Goal: Information Seeking & Learning: Learn about a topic

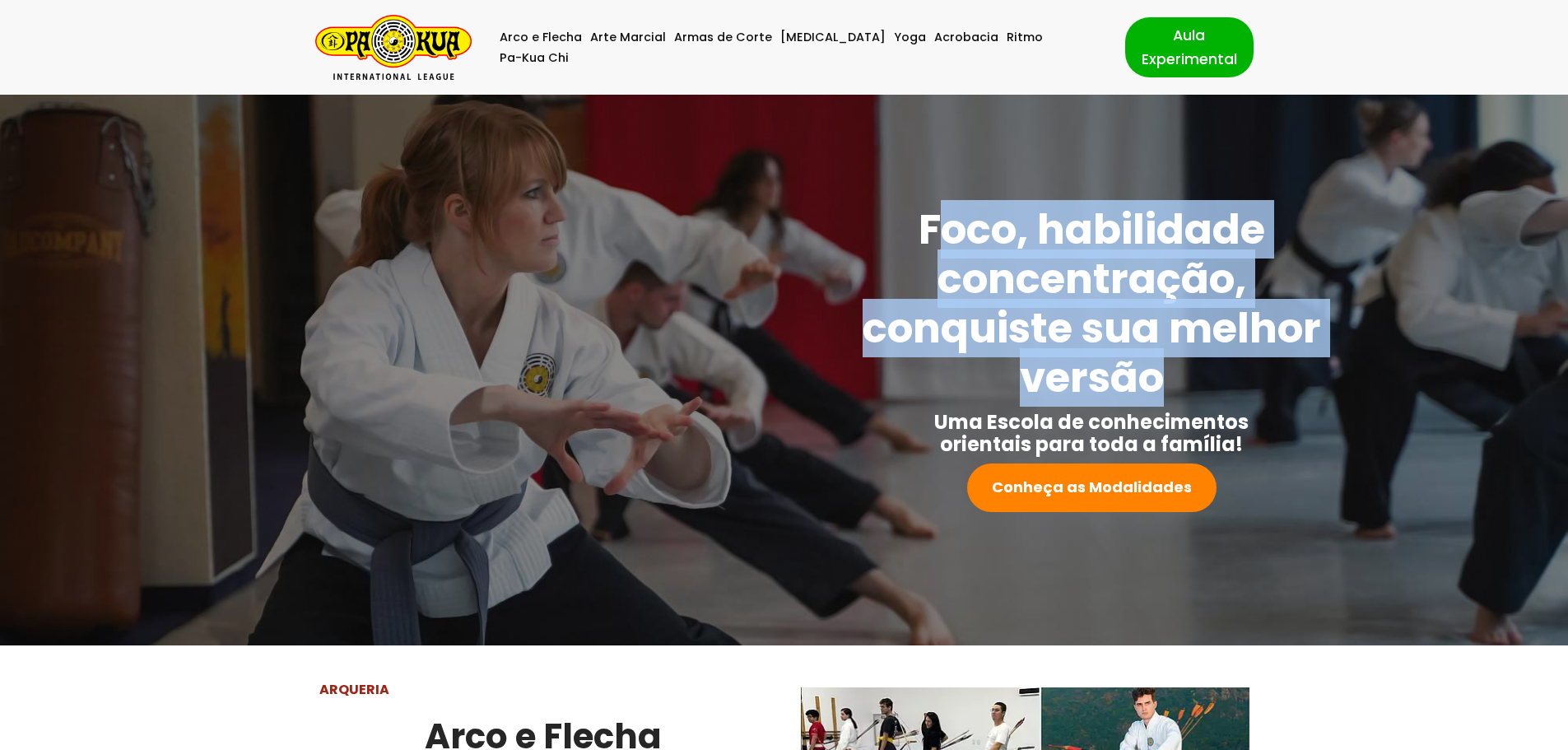
drag, startPoint x: 1001, startPoint y: 237, endPoint x: 1197, endPoint y: 364, distance: 233.5
click at [1197, 364] on h1 "Foco, habilidade concentração, conquiste sua melhor versão" at bounding box center [1092, 303] width 483 height 197
drag, startPoint x: 1236, startPoint y: 384, endPoint x: 852, endPoint y: 214, distance: 419.9
click at [852, 214] on h1 "Foco, habilidade concentração, conquiste sua melhor versão" at bounding box center [1092, 303] width 483 height 197
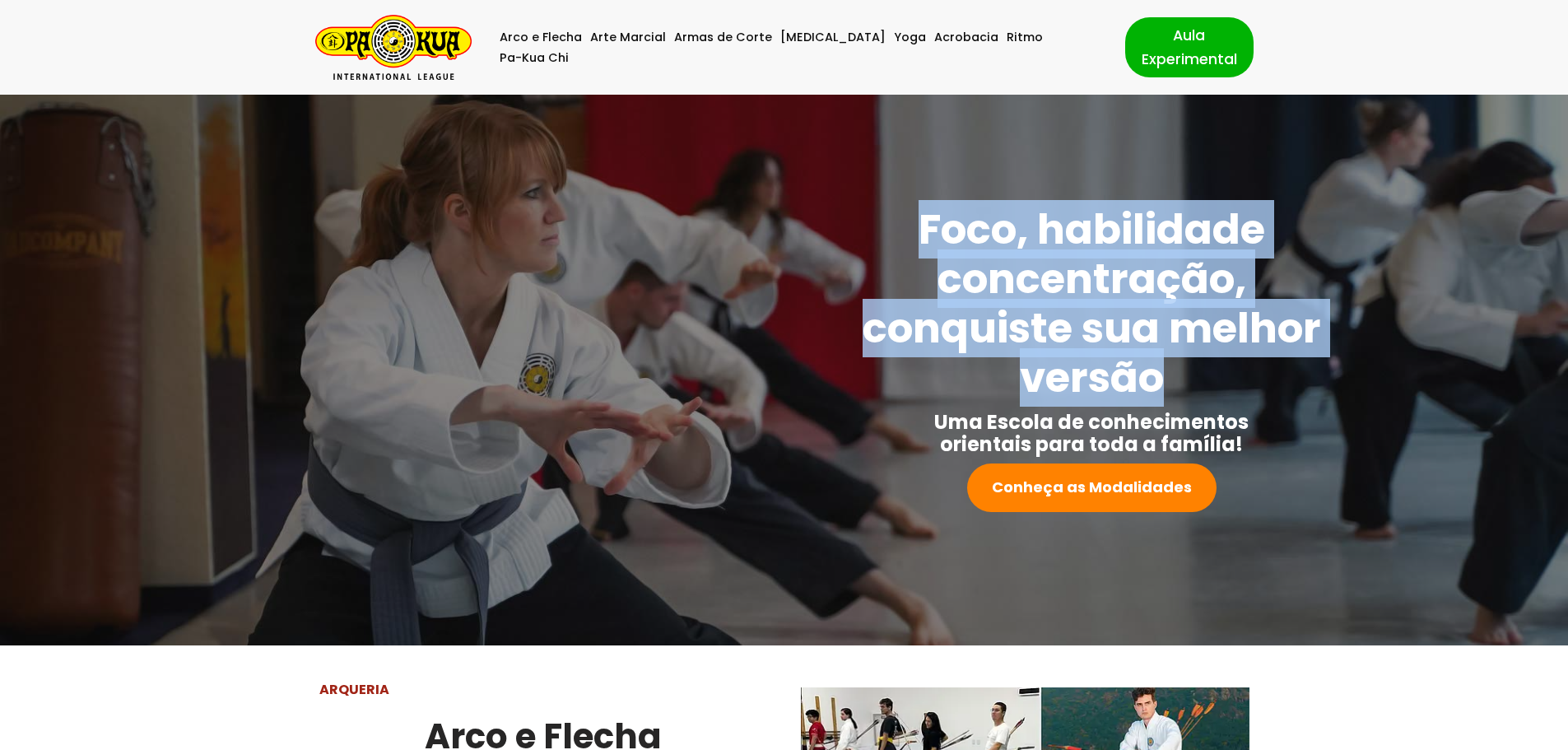
click at [849, 214] on div "Foco, habilidade concentração, conquiste sua melhor versão Uma Escola de conhec…" at bounding box center [784, 358] width 1098 height 307
click at [964, 203] on strong "Foco, habilidade concentração, conquiste sua melhor versão" at bounding box center [1092, 303] width 458 height 206
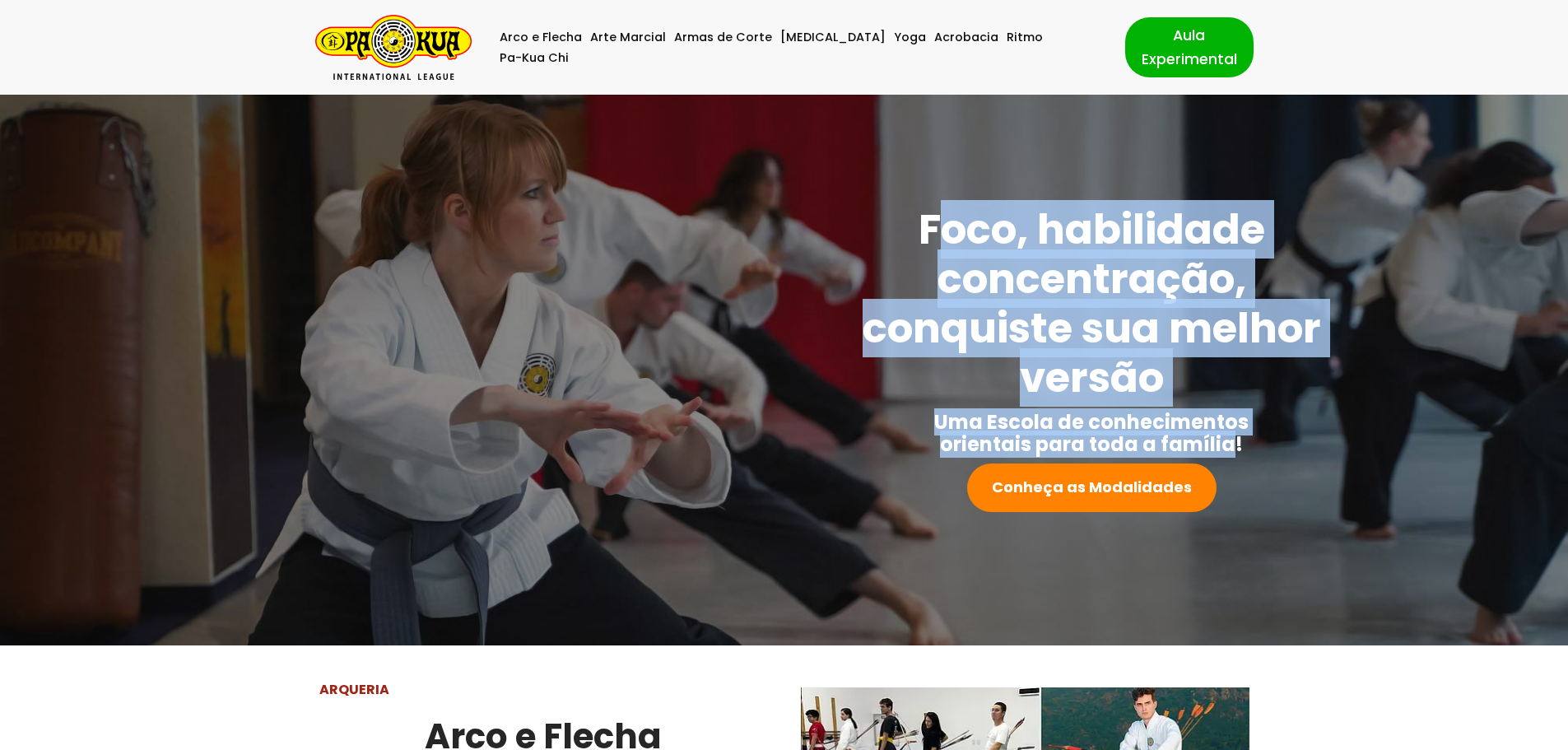
drag, startPoint x: 932, startPoint y: 210, endPoint x: 1239, endPoint y: 433, distance: 379.4
click at [1239, 433] on div "Foco, habilidade concentração, conquiste sua melhor versão Uma Escola de conhec…" at bounding box center [1092, 358] width 483 height 307
click at [1239, 433] on strong "Uma Escola de conhecimentos orientais para toda a família!" at bounding box center [1092, 433] width 315 height 49
drag, startPoint x: 1243, startPoint y: 442, endPoint x: 896, endPoint y: 239, distance: 402.0
click at [896, 239] on div "Foco, habilidade concentração, conquiste sua melhor versão Uma Escola de conhec…" at bounding box center [1092, 358] width 483 height 307
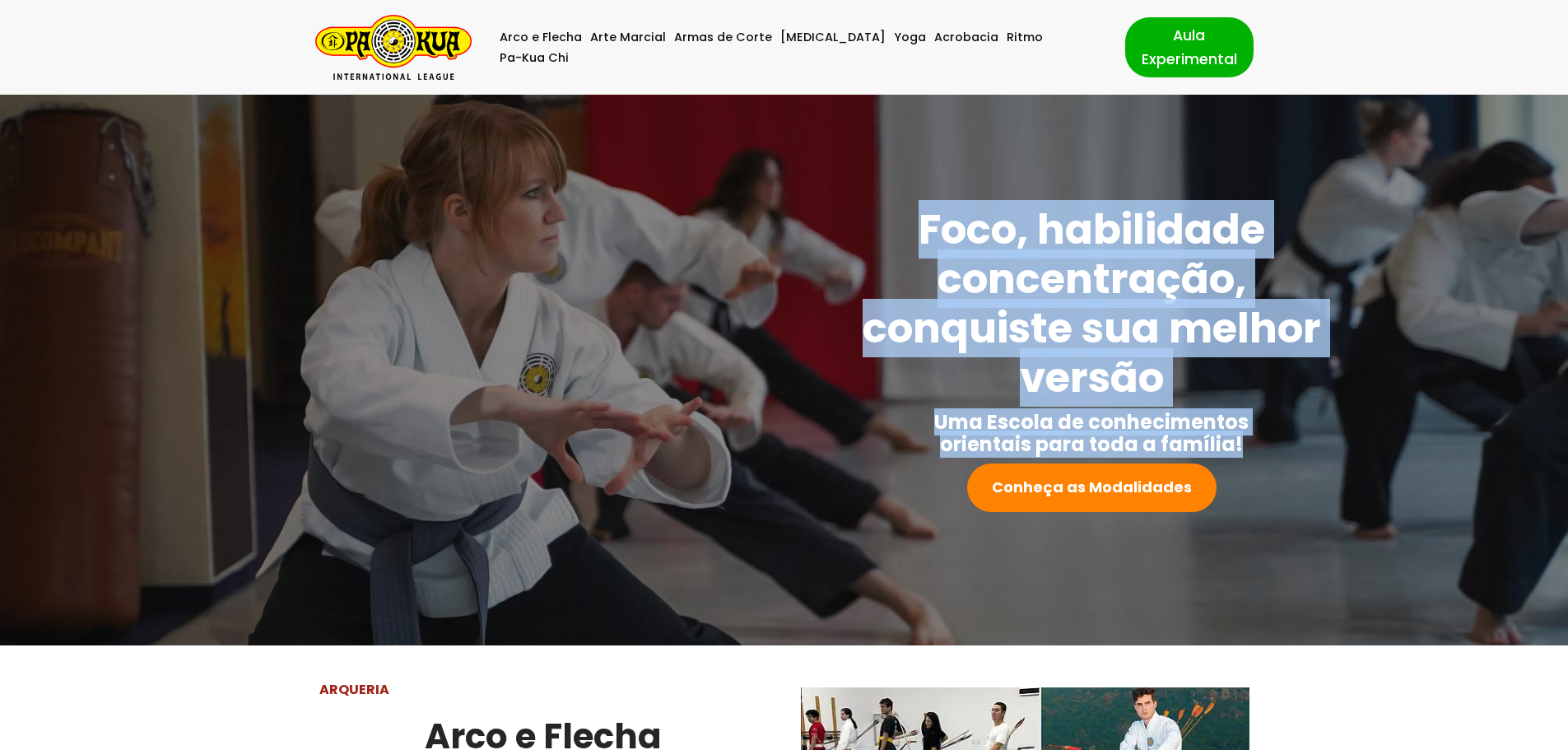
click at [896, 239] on h1 "Foco, habilidade concentração, conquiste sua melhor versão" at bounding box center [1092, 303] width 483 height 197
drag, startPoint x: 927, startPoint y: 214, endPoint x: 1227, endPoint y: 449, distance: 381.1
click at [1227, 449] on div "Foco, habilidade concentração, conquiste sua melhor versão Uma Escola de conhec…" at bounding box center [1092, 358] width 483 height 307
click at [1227, 449] on strong "Uma Escola de conhecimentos orientais para toda a família!" at bounding box center [1092, 433] width 315 height 49
drag, startPoint x: 1239, startPoint y: 449, endPoint x: 927, endPoint y: 223, distance: 385.3
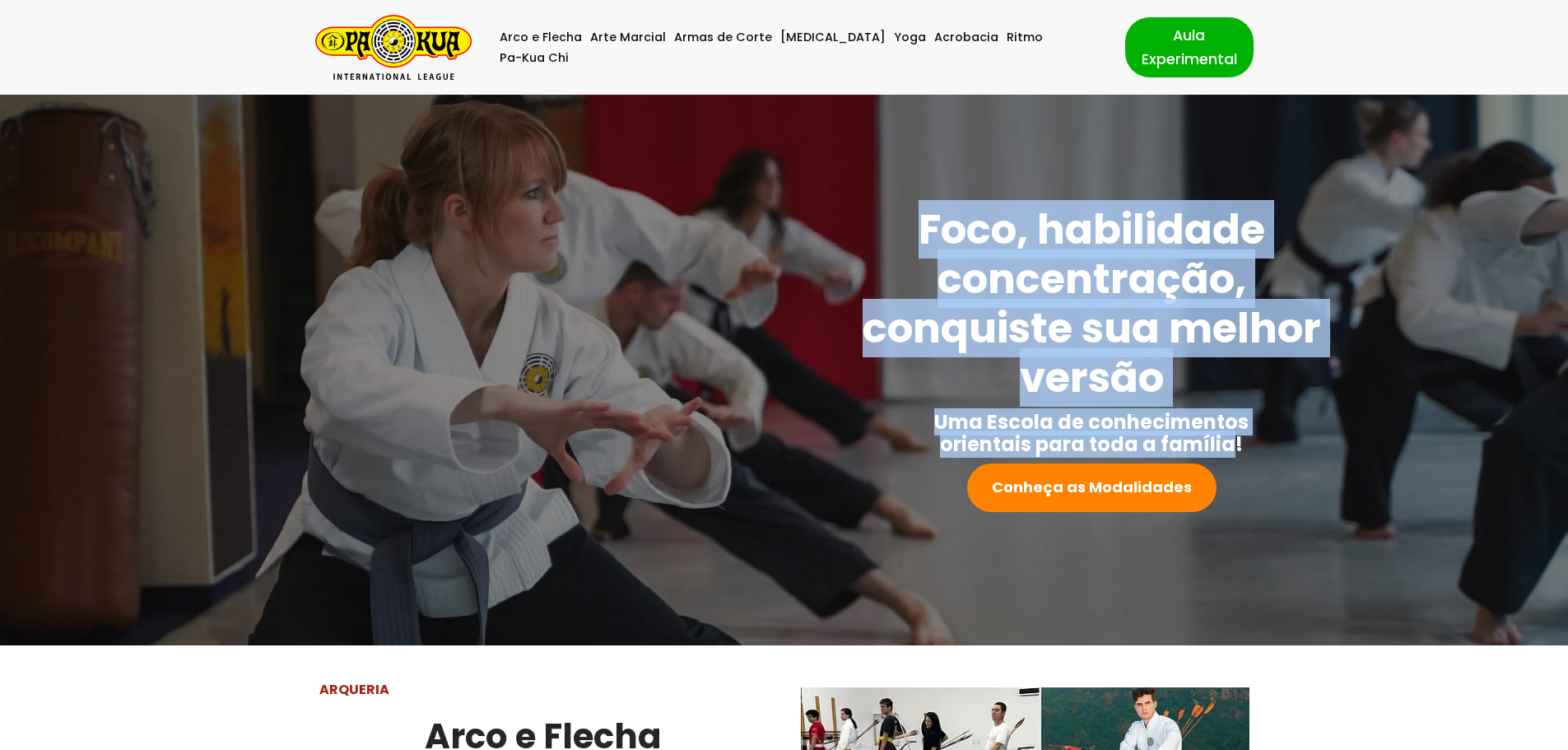
click at [927, 223] on div "Foco, habilidade concentração, conquiste sua melhor versão Uma Escola de conhec…" at bounding box center [1092, 358] width 483 height 307
click at [927, 223] on strong "Foco, habilidade concentração, conquiste sua melhor versão" at bounding box center [1092, 303] width 458 height 206
drag, startPoint x: 924, startPoint y: 214, endPoint x: 1345, endPoint y: 450, distance: 482.6
click at [1345, 450] on div "Foco, habilidade concentração, conquiste sua melhor versão Uma Escola de conhec…" at bounding box center [784, 369] width 1556 height 330
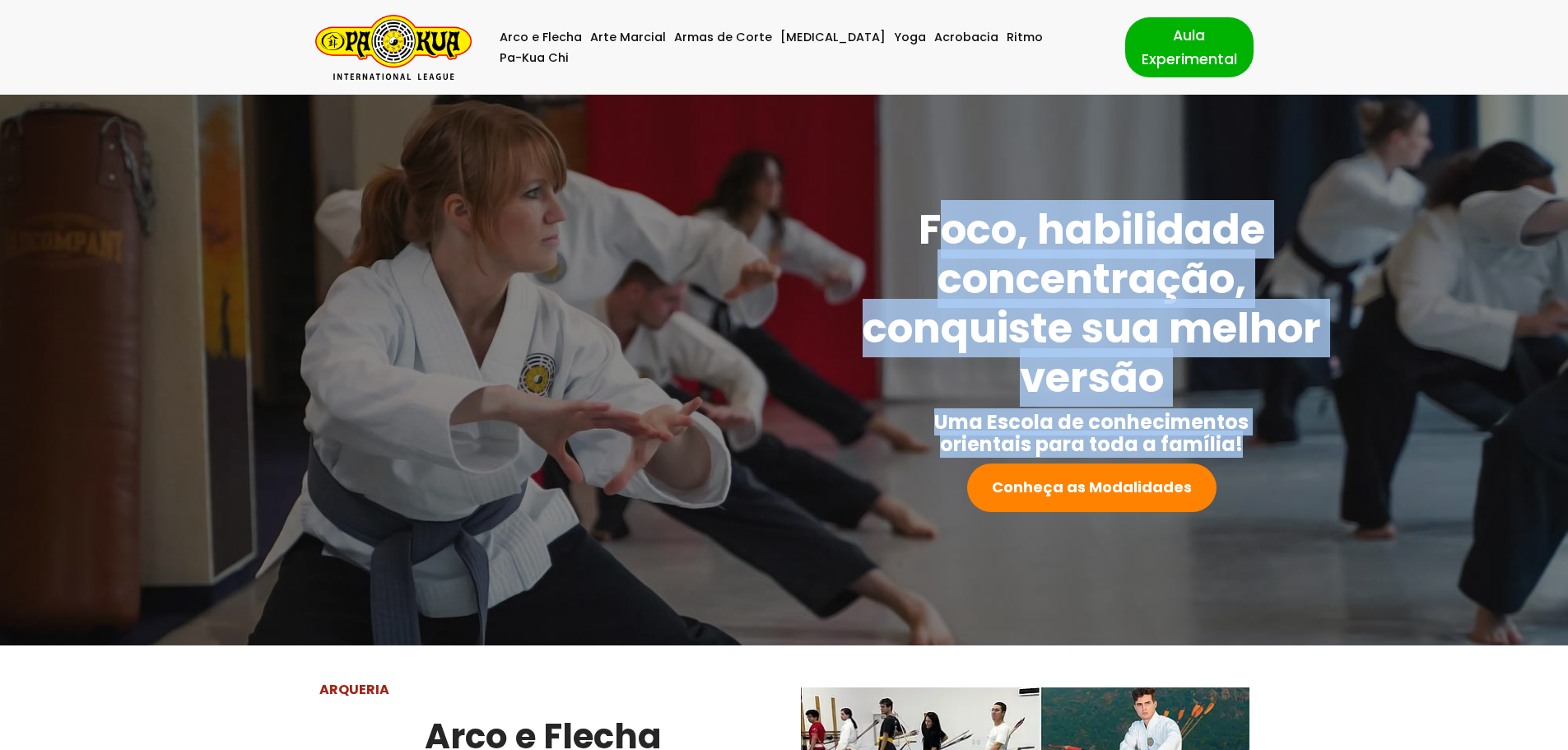
drag, startPoint x: 1346, startPoint y: 446, endPoint x: 932, endPoint y: 245, distance: 460.2
click at [932, 245] on div "Foco, habilidade concentração, conquiste sua melhor versão Uma Escola de conhec…" at bounding box center [784, 369] width 1556 height 330
click at [932, 245] on strong "Foco, habilidade concentração, conquiste sua melhor versão" at bounding box center [1092, 303] width 458 height 206
drag, startPoint x: 926, startPoint y: 227, endPoint x: 1246, endPoint y: 450, distance: 390.0
click at [1246, 450] on div "Foco, habilidade concentração, conquiste sua melhor versão Uma Escola de conhec…" at bounding box center [1092, 358] width 483 height 307
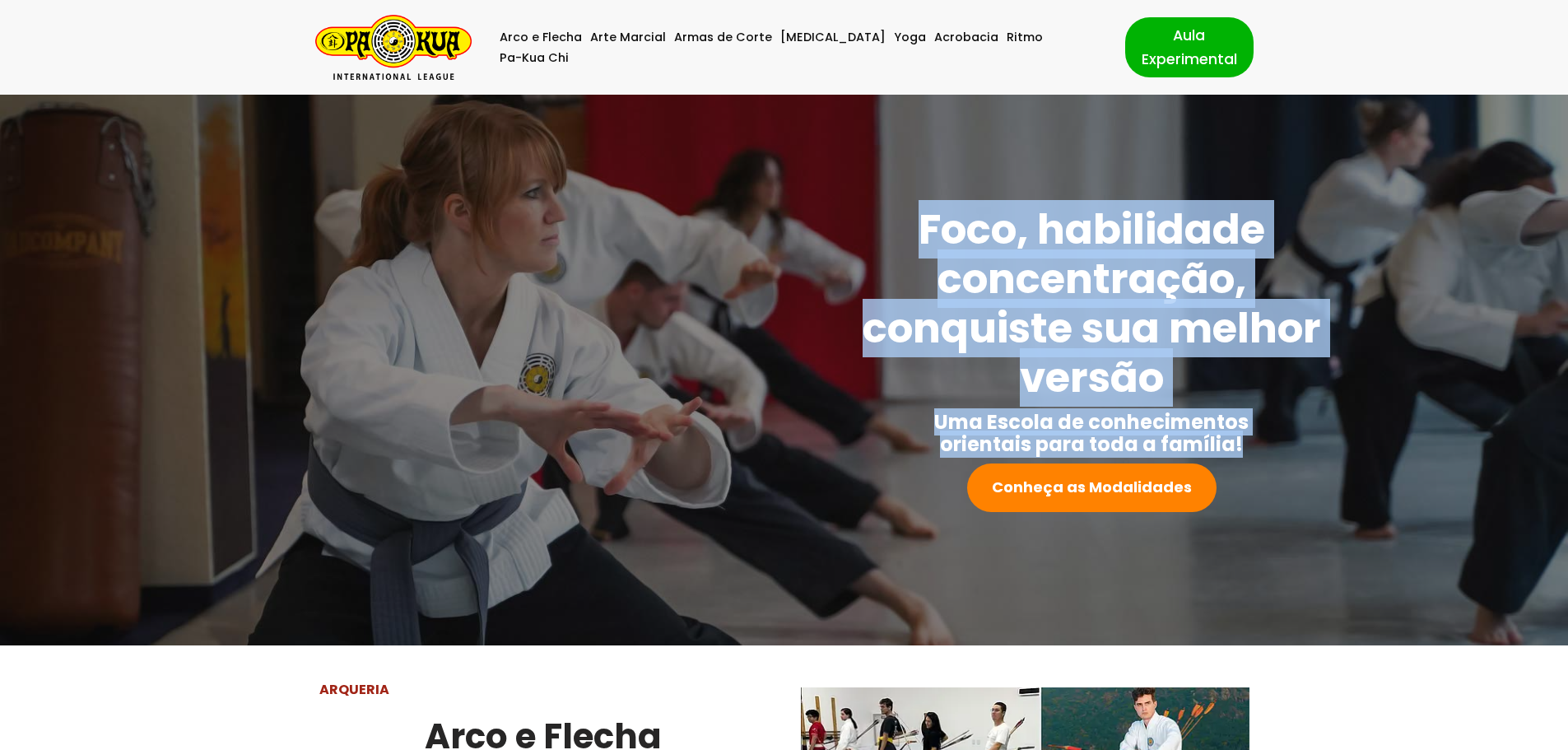
click at [1246, 450] on p "Uma Escola de conhecimentos orientais para toda a família!" at bounding box center [1092, 433] width 483 height 45
drag, startPoint x: 1254, startPoint y: 445, endPoint x: 867, endPoint y: 235, distance: 440.3
click at [867, 235] on div "Foco, habilidade concentração, conquiste sua melhor versão Uma Escola de conhec…" at bounding box center [1092, 358] width 483 height 307
click at [867, 235] on h1 "Foco, habilidade concentração, conquiste sua melhor versão" at bounding box center [1092, 303] width 483 height 197
